Goal: Navigation & Orientation: Find specific page/section

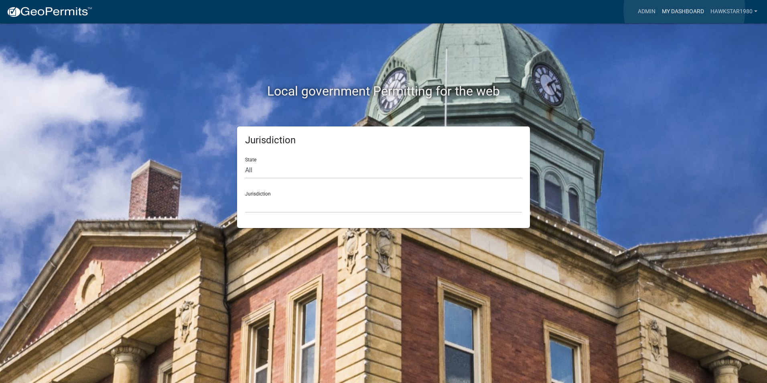
click at [684, 10] on link "My Dashboard" at bounding box center [683, 11] width 49 height 15
click at [675, 11] on link "My Dashboard" at bounding box center [683, 11] width 49 height 15
